Goal: Task Accomplishment & Management: Manage account settings

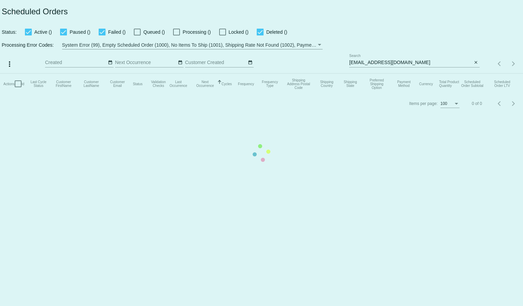
click at [377, 74] on mat-table "Actions Id Last Cycle Status Customer FirstName Customer LastName Customer Emai…" at bounding box center [261, 84] width 523 height 20
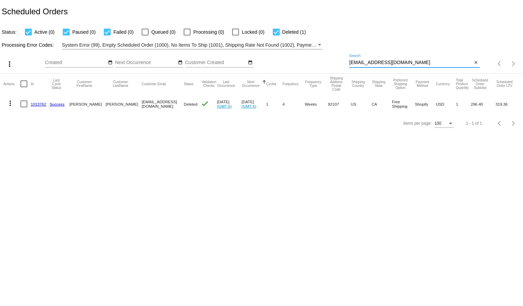
click at [377, 61] on input "[EMAIL_ADDRESS][DOMAIN_NAME]" at bounding box center [410, 62] width 123 height 5
paste input "dirkmowy"
type input "[EMAIL_ADDRESS][DOMAIN_NAME]"
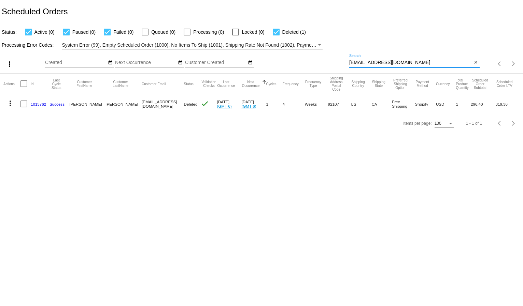
click at [373, 42] on div "Processing Error Codes: System Error (99), Empty Scheduled Order (1000), No Ite…" at bounding box center [261, 42] width 523 height 13
